Goal: Task Accomplishment & Management: Use online tool/utility

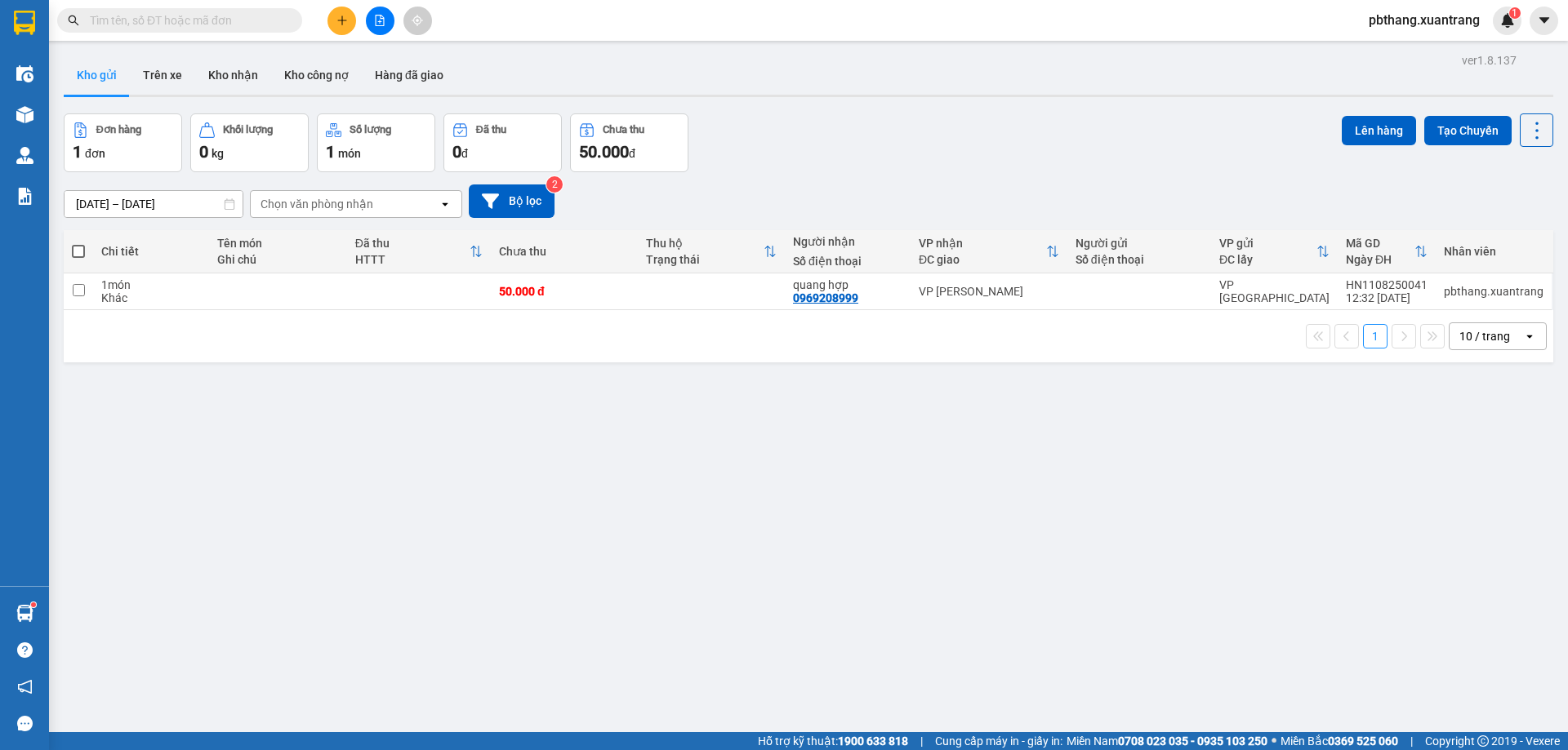
click at [346, 17] on icon "plus" at bounding box center [341, 20] width 11 height 11
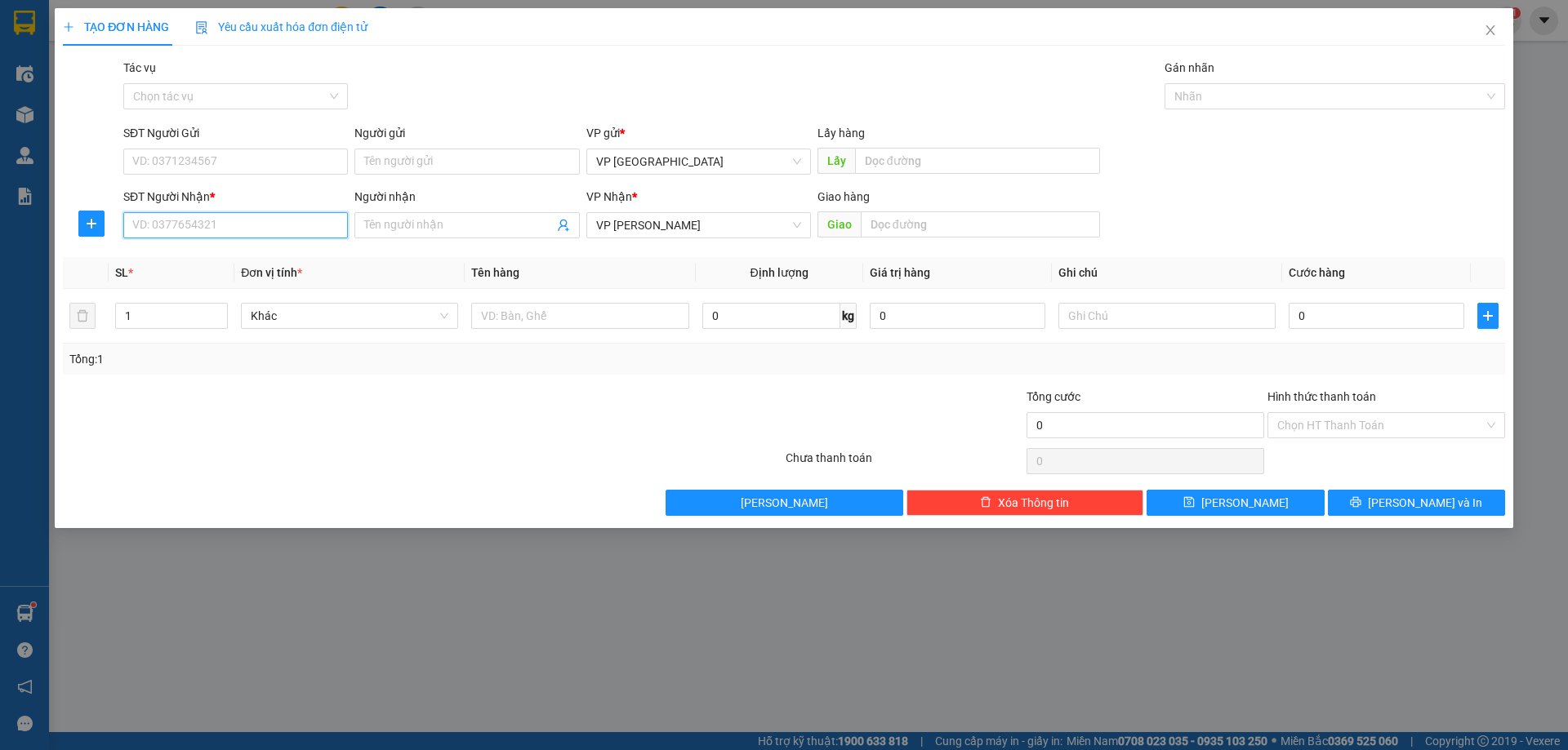
click at [238, 219] on input "SĐT Người Nhận *" at bounding box center [235, 225] width 224 height 26
type input "0383425659"
click at [1424, 497] on span "[PERSON_NAME] và In" at bounding box center [1425, 503] width 114 height 18
click at [1316, 315] on input "0" at bounding box center [1377, 316] width 176 height 26
type input "5"
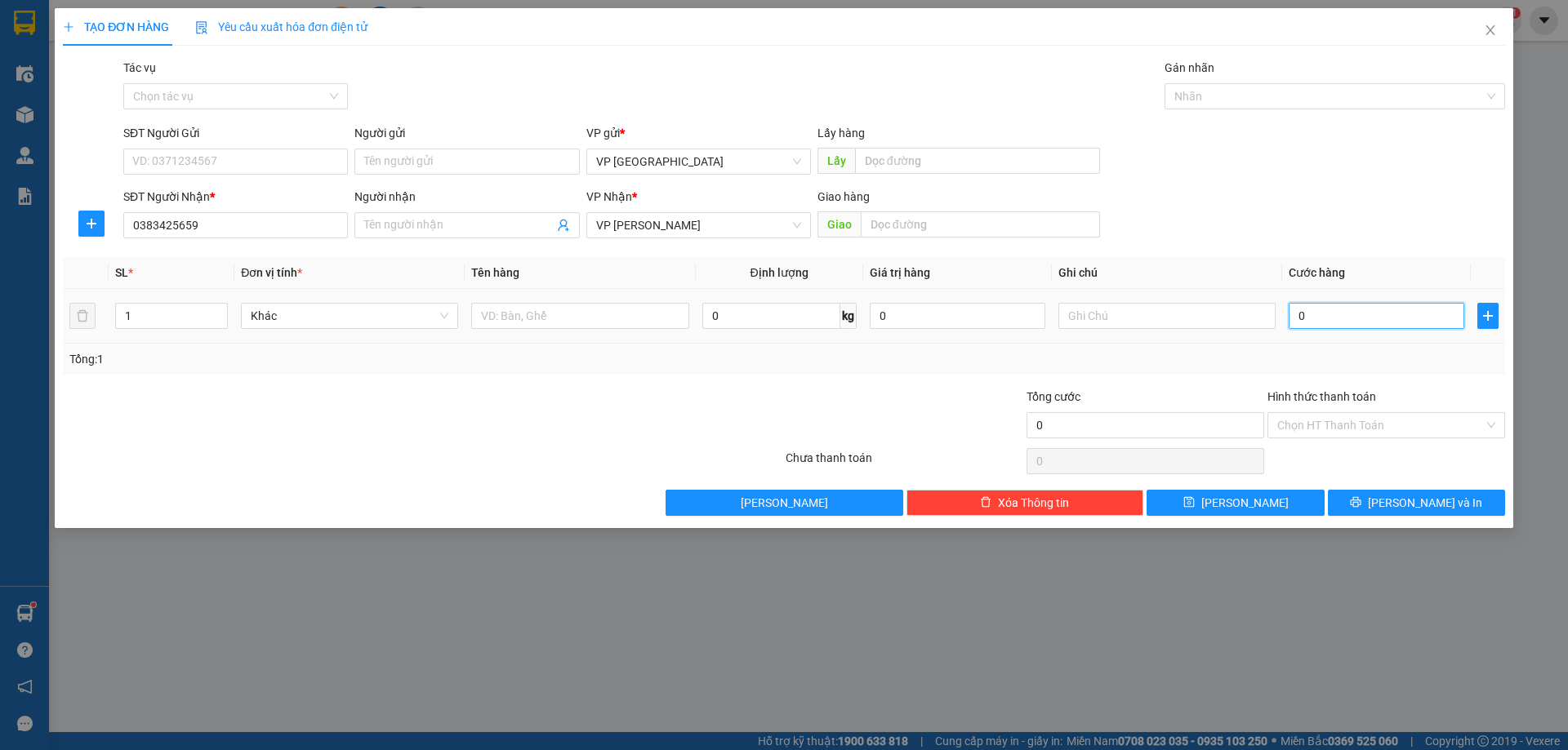
type input "5"
type input "50"
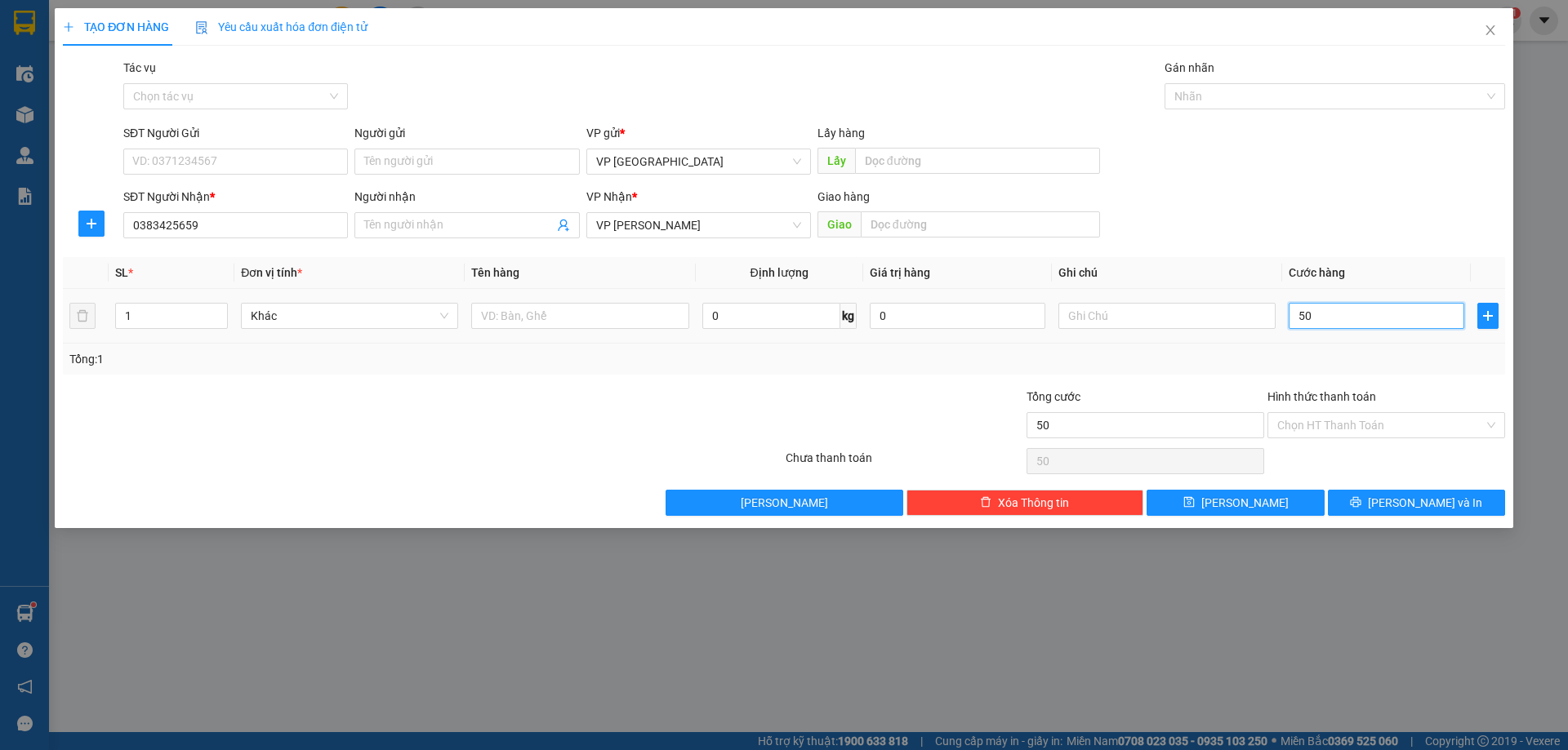
type input "500"
type input "5.000"
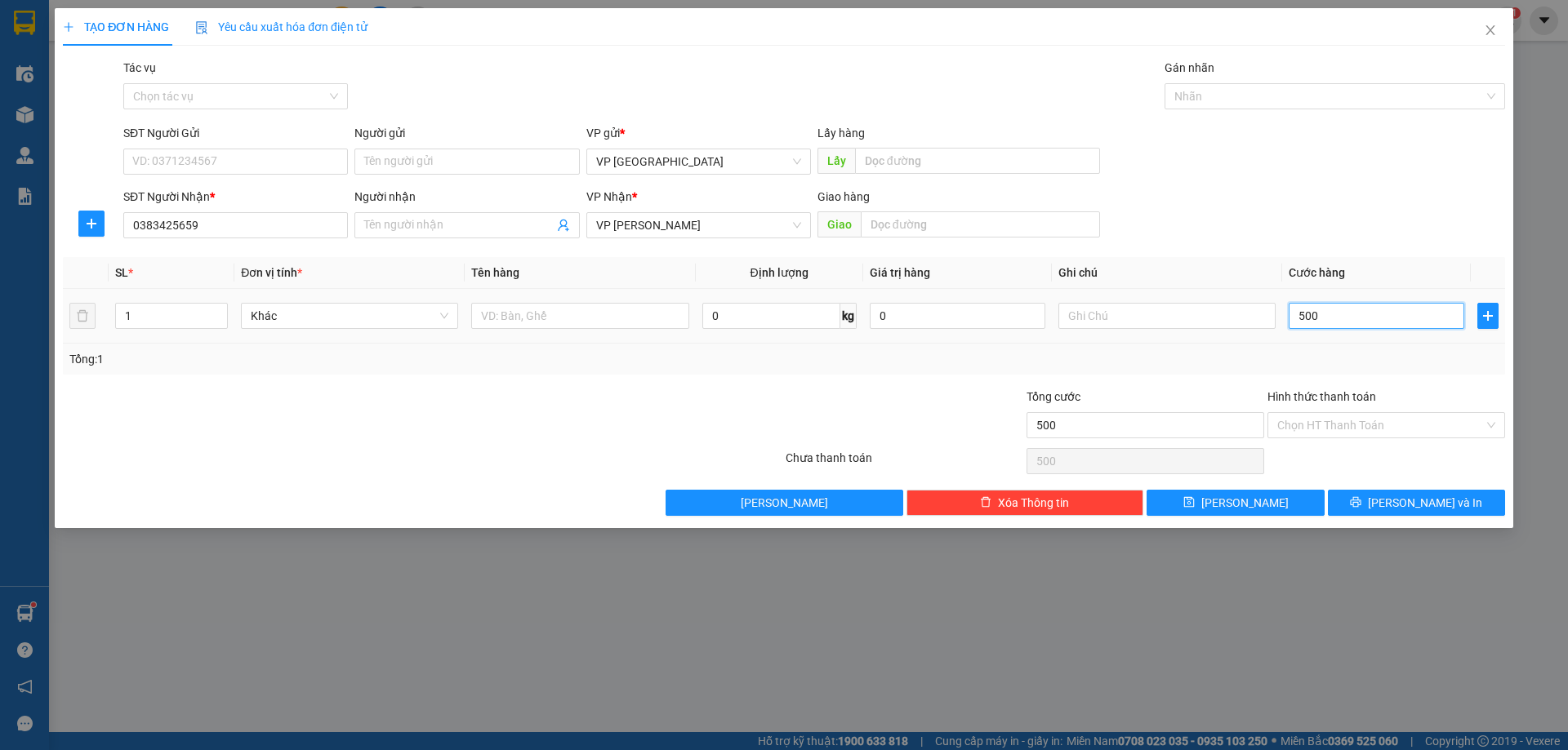
type input "5.000"
type input "50.000"
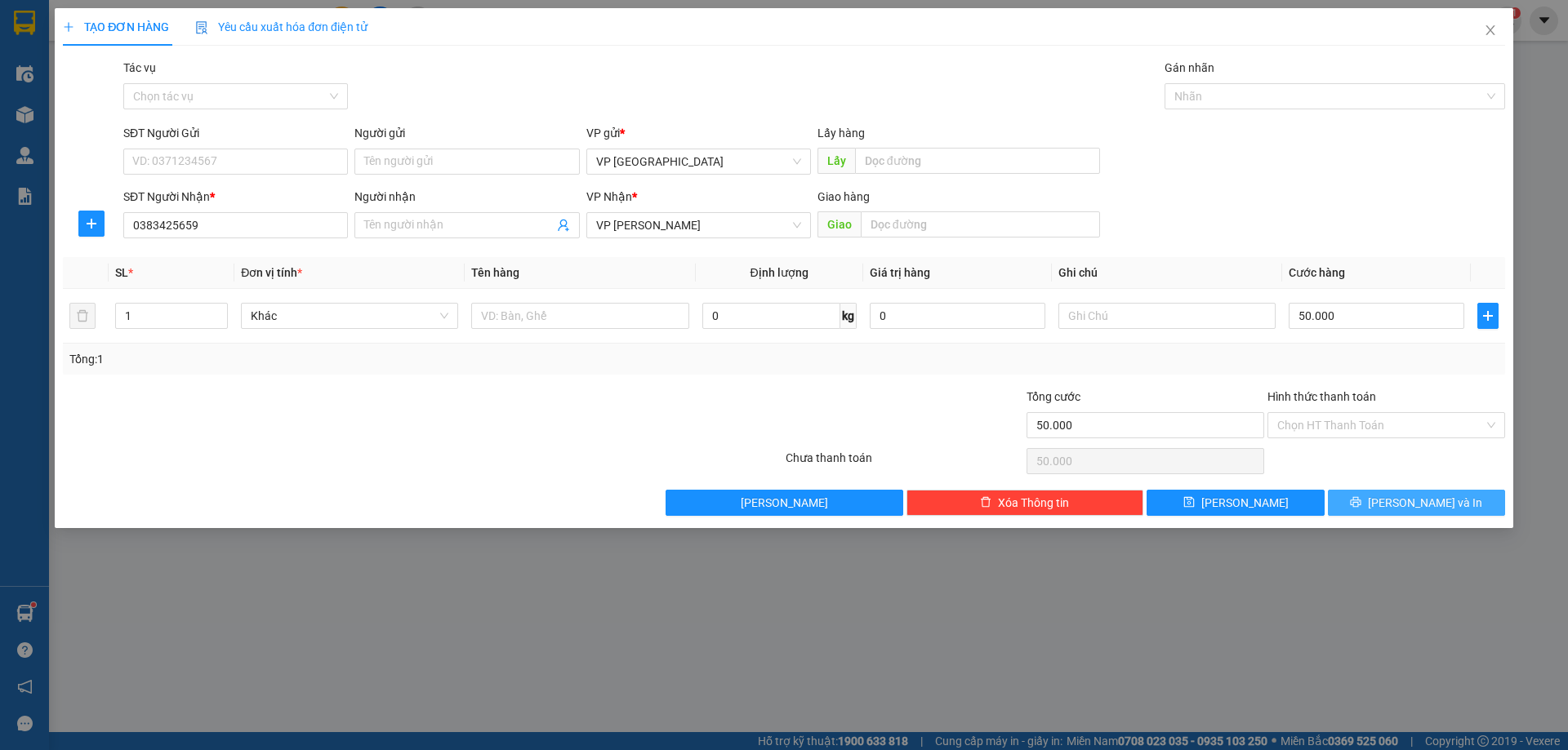
click at [1449, 501] on button "[PERSON_NAME] và In" at bounding box center [1417, 503] width 178 height 26
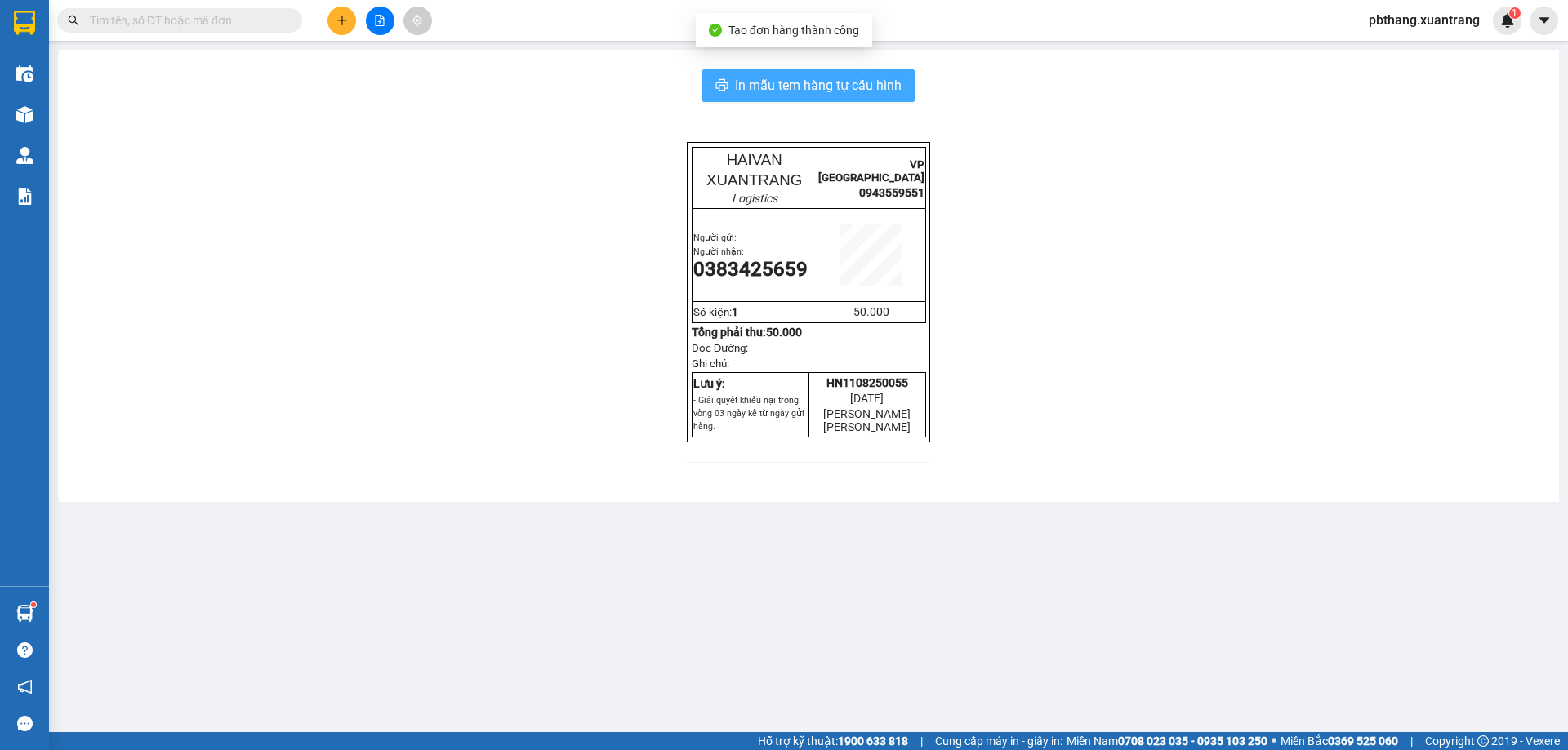
click at [748, 87] on span "In mẫu tem hàng tự cấu hình" at bounding box center [818, 85] width 166 height 20
